Goal: Task Accomplishment & Management: Use online tool/utility

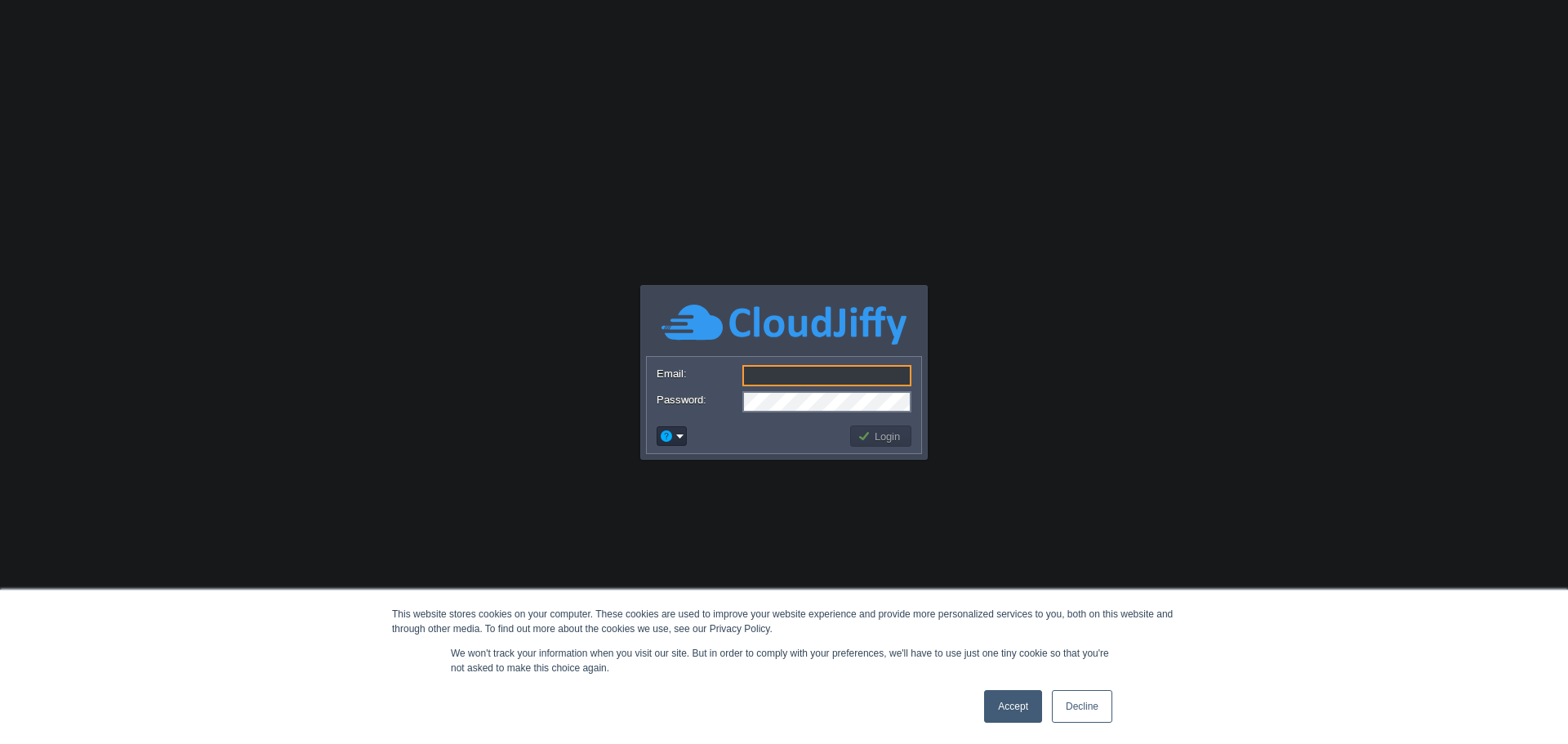
type input "[PERSON_NAME][EMAIL_ADDRESS][DOMAIN_NAME]"
click at [1080, 707] on link "Decline" at bounding box center [1081, 706] width 60 height 32
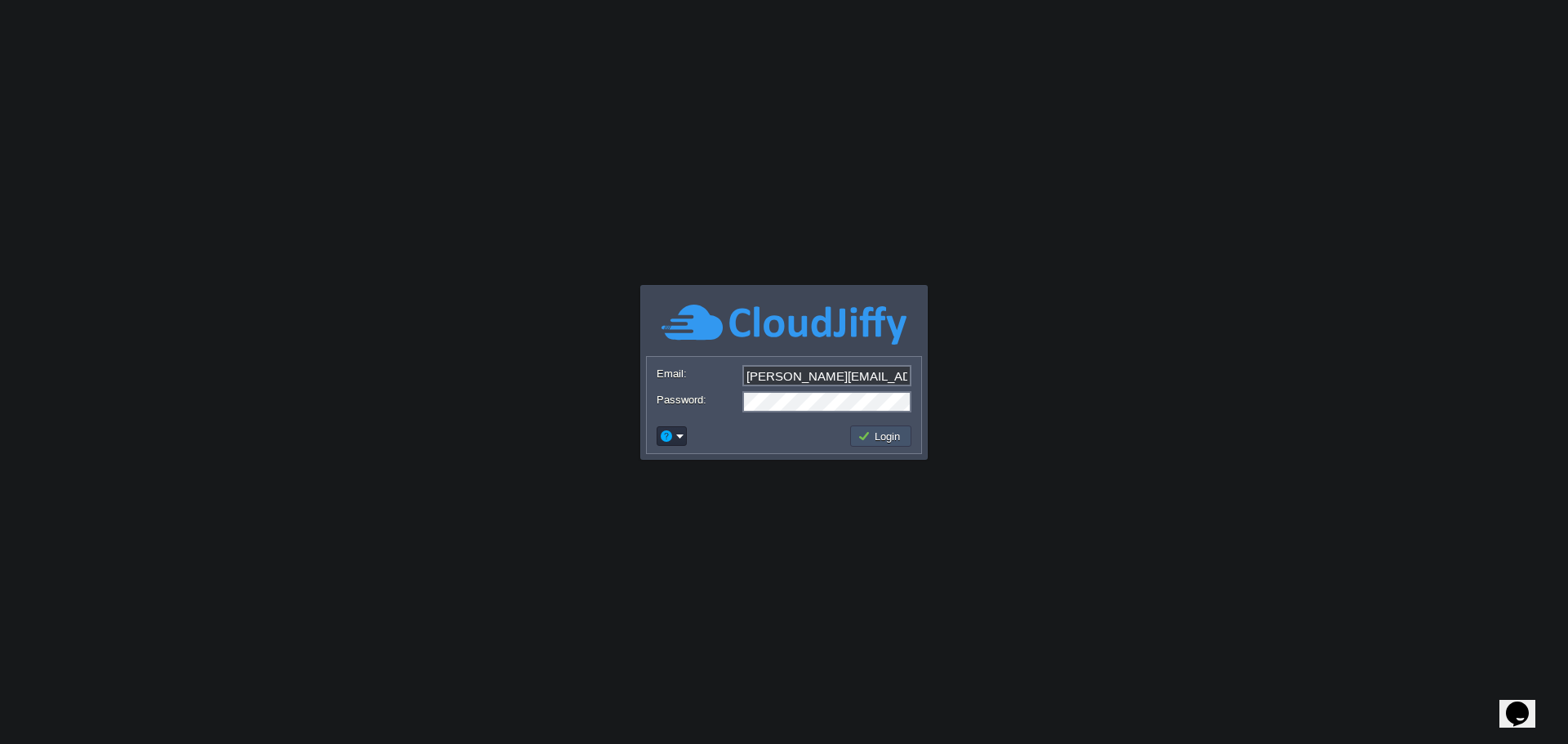
click at [884, 438] on button "Login" at bounding box center [881, 436] width 48 height 14
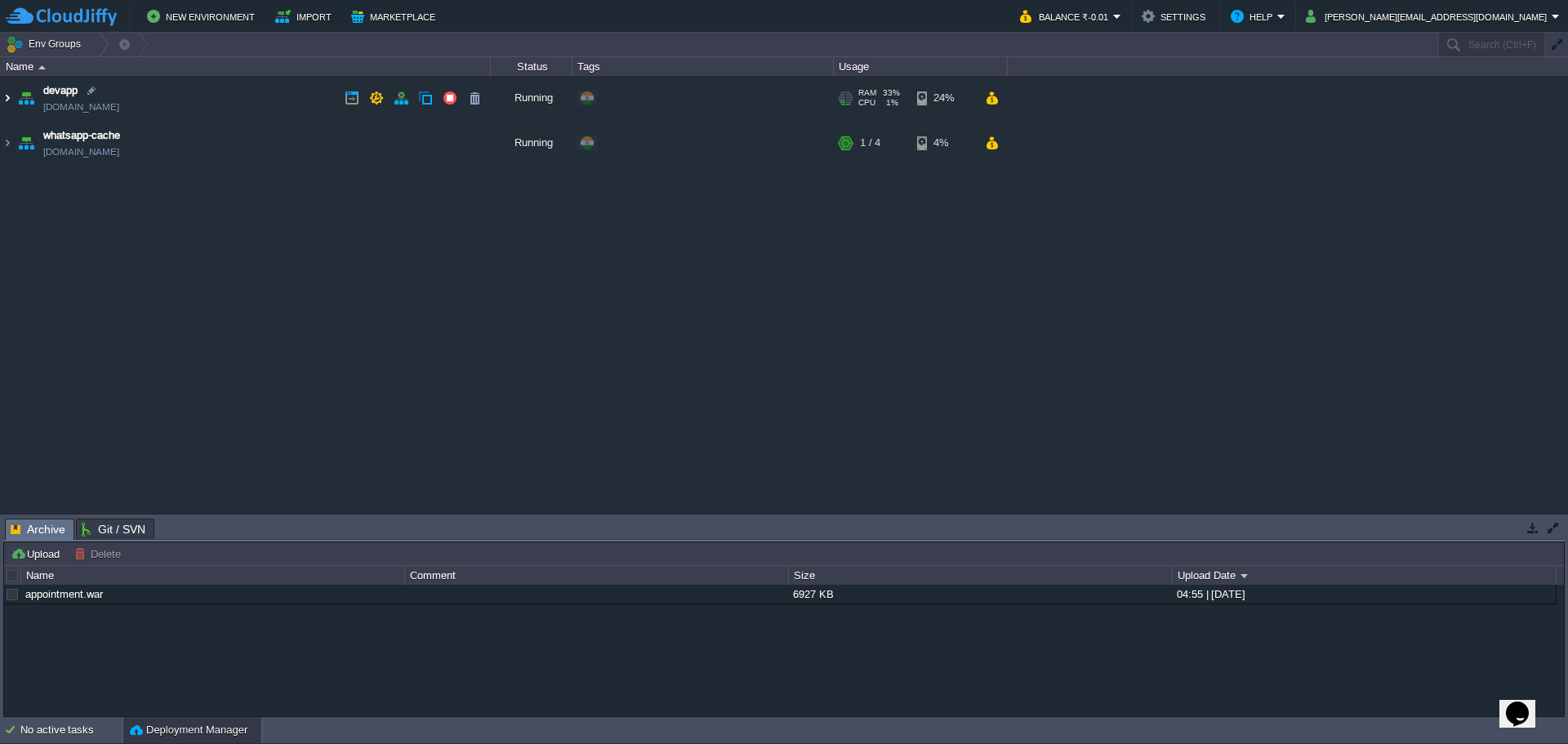
click at [9, 103] on img at bounding box center [7, 97] width 13 height 44
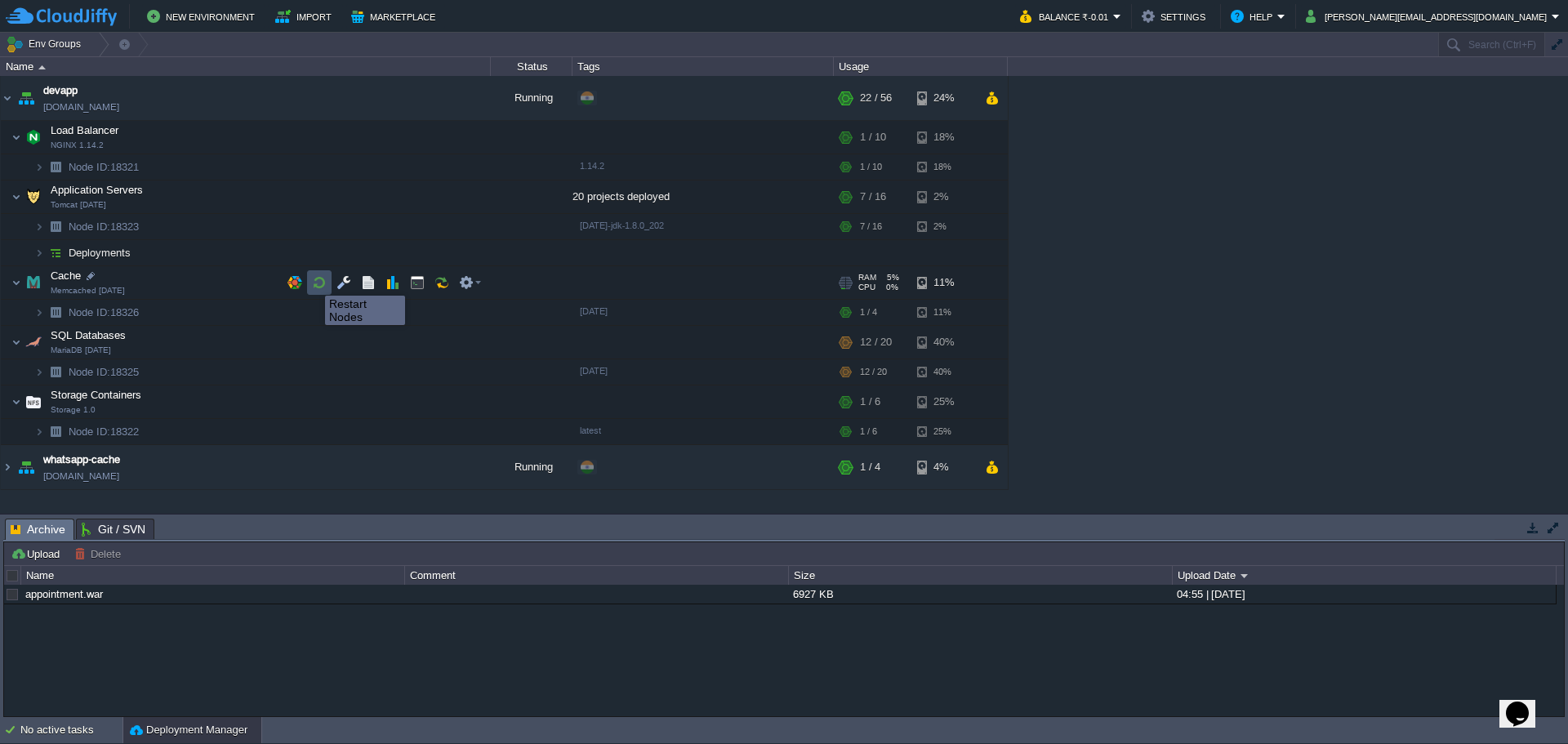
click at [313, 281] on button "button" at bounding box center [319, 282] width 14 height 14
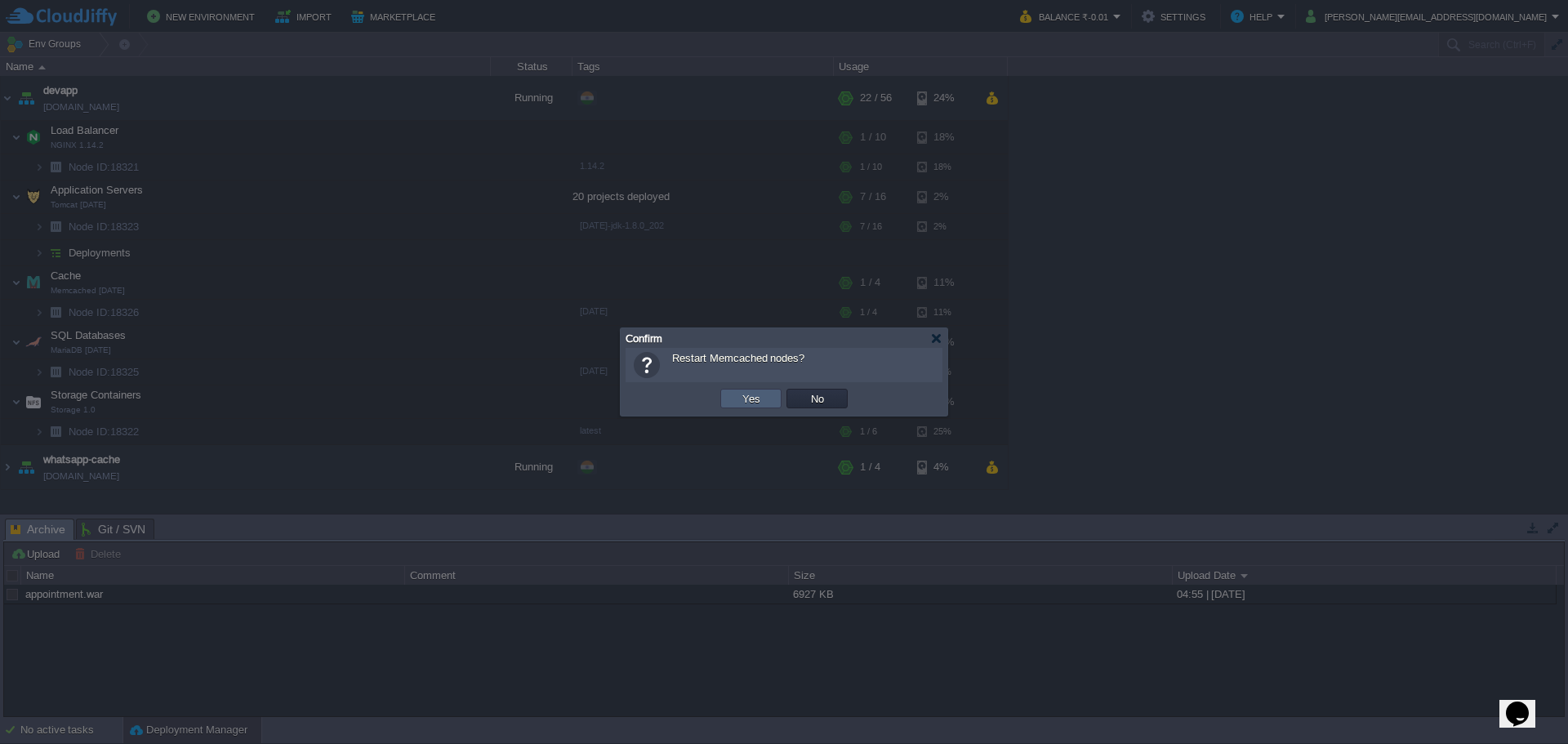
click at [744, 399] on button "Yes" at bounding box center [751, 399] width 28 height 14
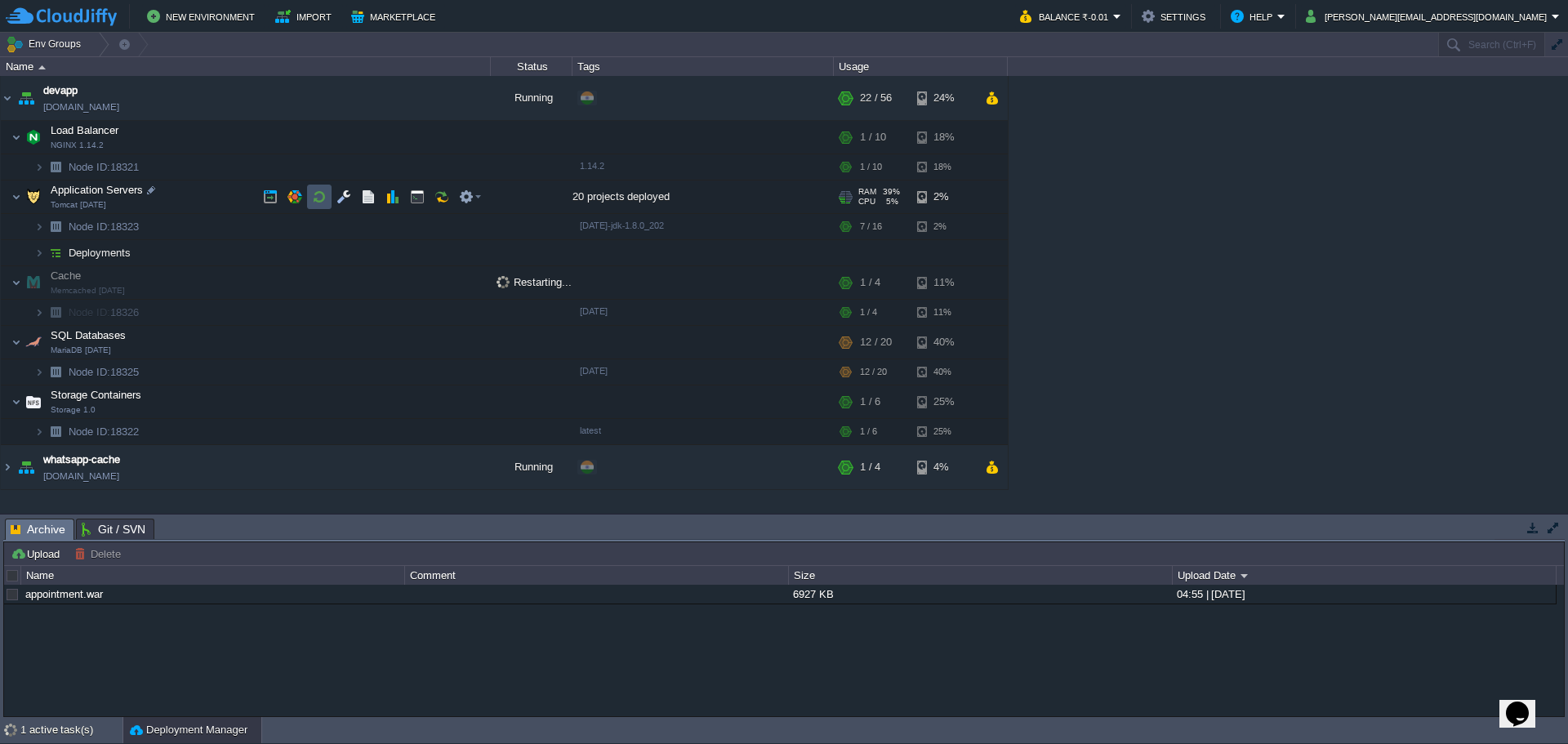
click at [314, 195] on button "button" at bounding box center [319, 197] width 14 height 14
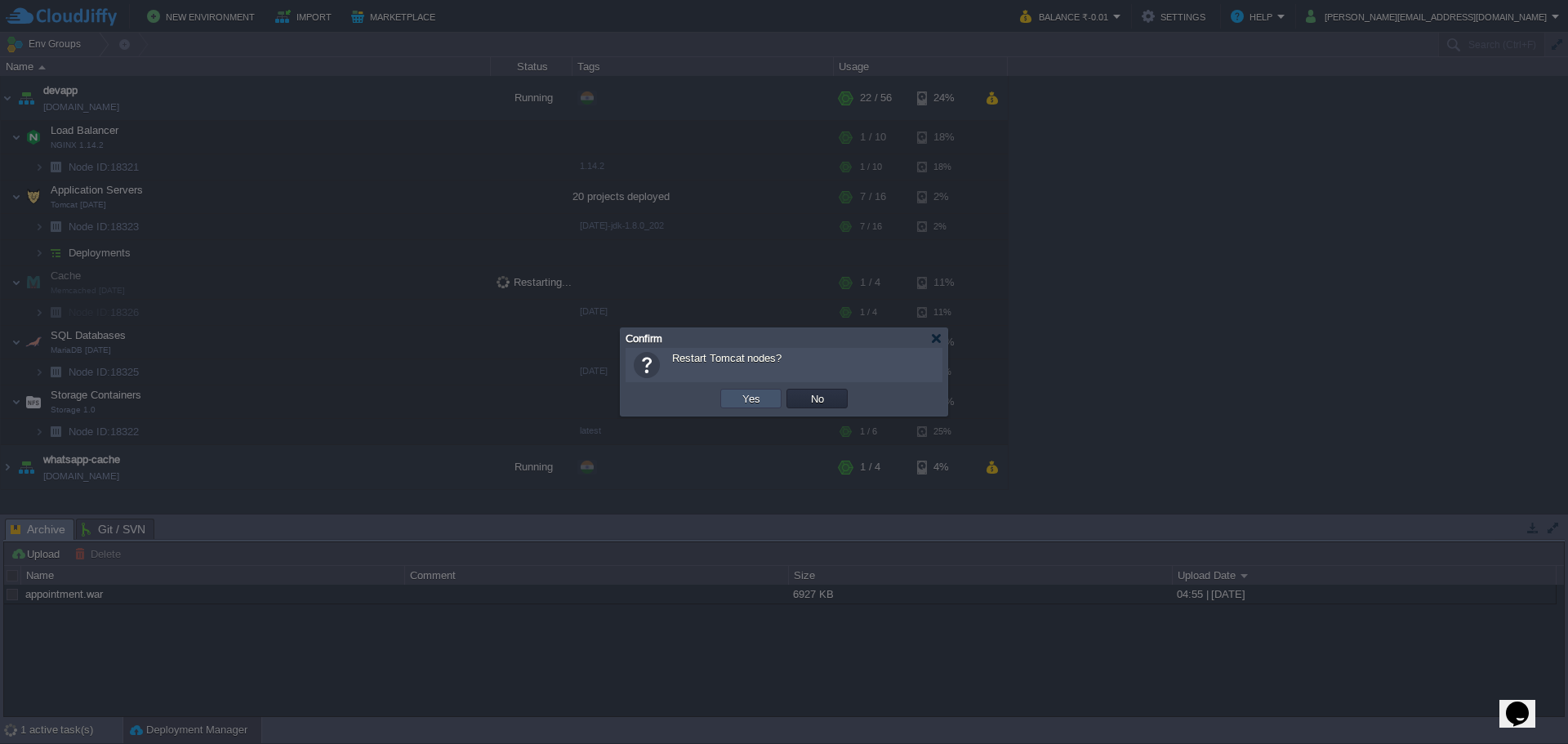
click at [742, 396] on button "Yes" at bounding box center [751, 399] width 28 height 14
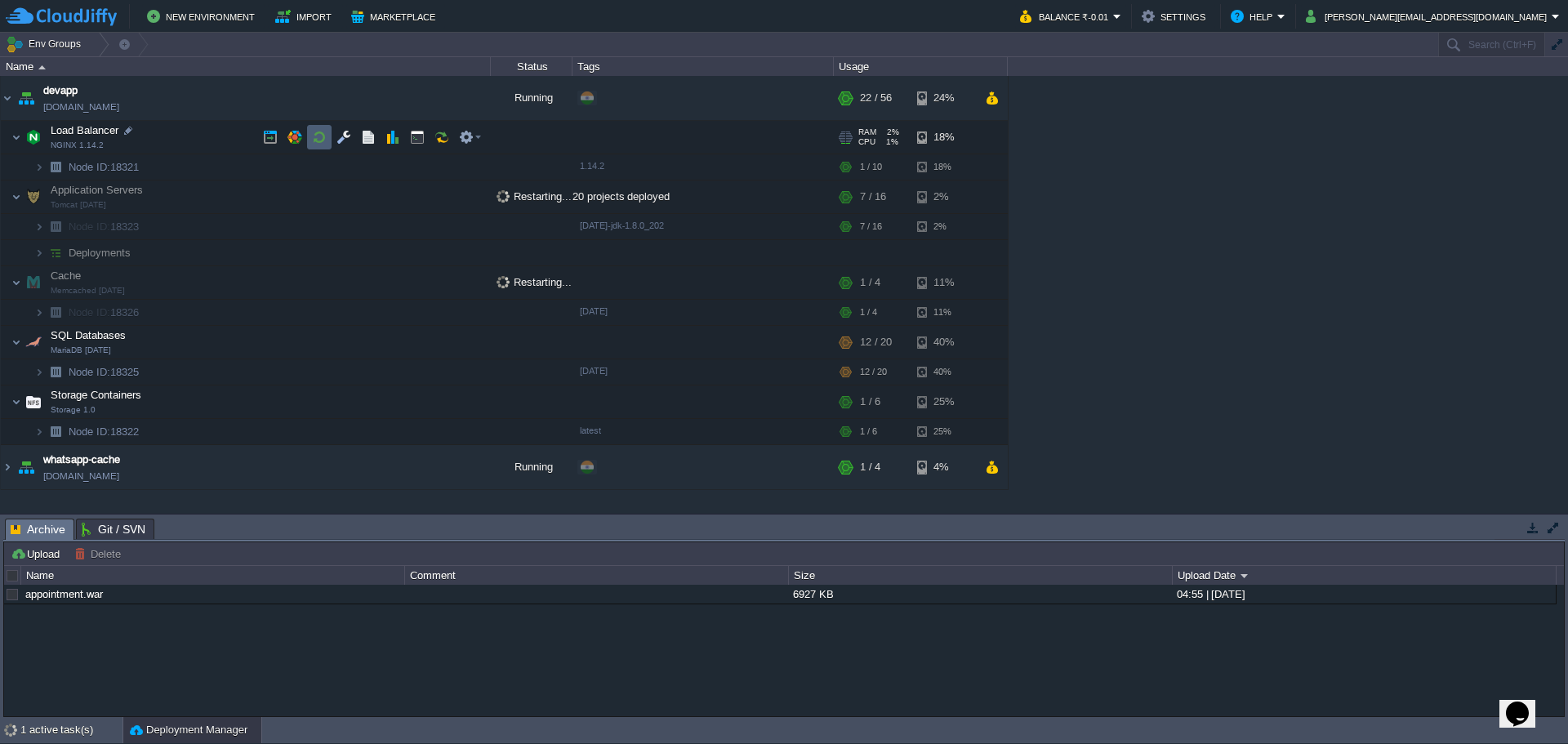
click at [318, 139] on button "button" at bounding box center [319, 137] width 14 height 14
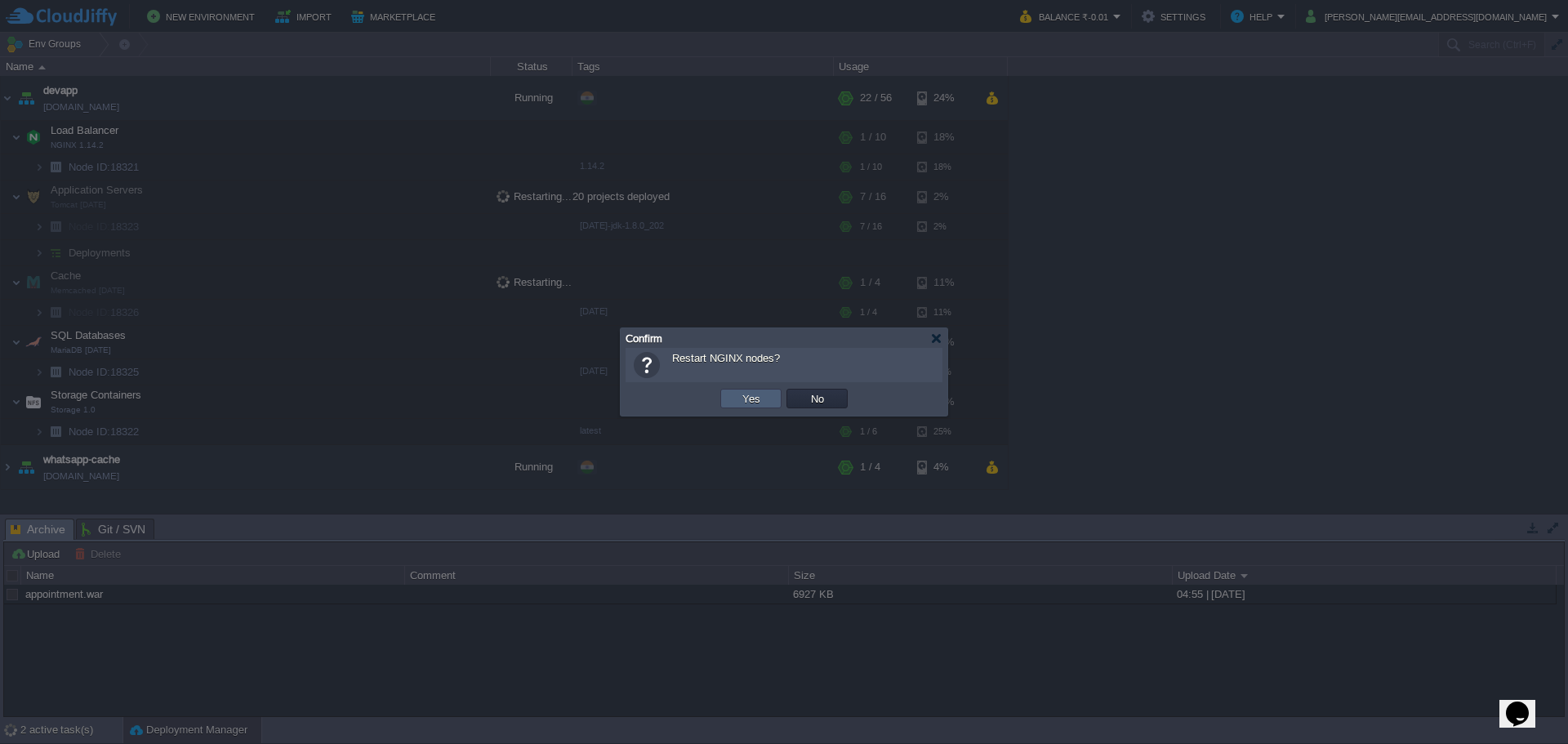
click at [743, 399] on button "Yes" at bounding box center [751, 399] width 28 height 14
